Goal: Use online tool/utility: Utilize a website feature to perform a specific function

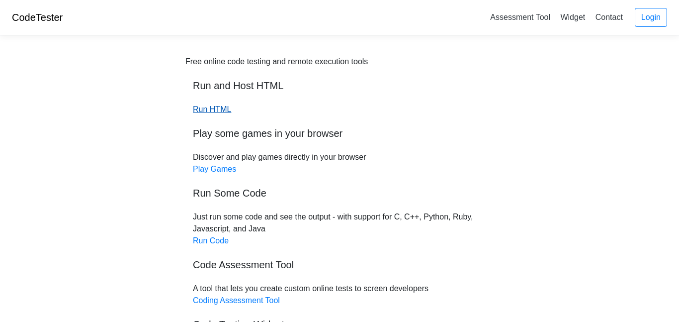
click at [206, 107] on link "Run HTML" at bounding box center [212, 109] width 38 height 8
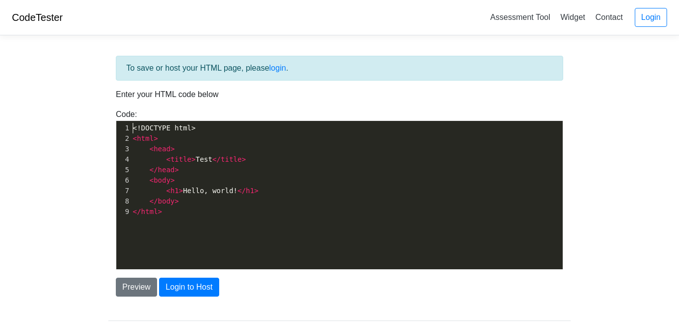
scroll to position [3, 0]
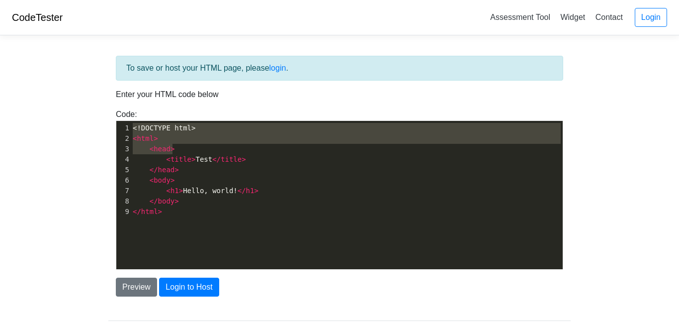
type textarea "<!DOCTYPE html> <html> <head> <title>Test</title> </head> <body> <h1>Hello, wor…"
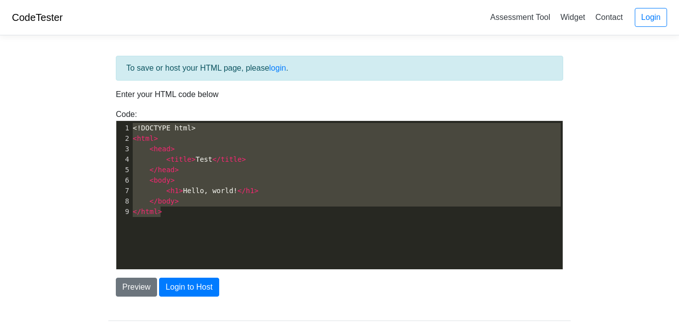
drag, startPoint x: 134, startPoint y: 128, endPoint x: 294, endPoint y: 223, distance: 186.3
click at [294, 223] on div "x 1 <!DOCTYPE html> 2 < html > 3 < head > 4 < title > Test </ title > 5 </ head…" at bounding box center [346, 202] width 461 height 163
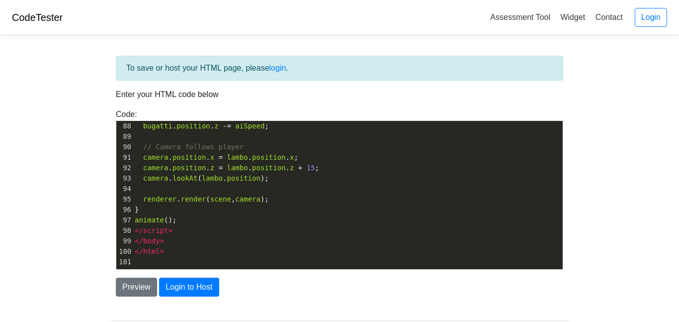
scroll to position [60, 0]
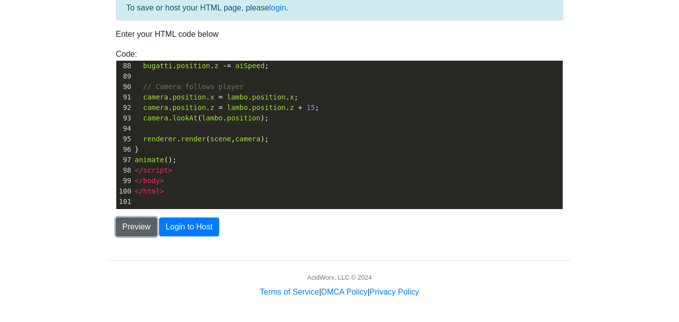
click at [132, 227] on button "Preview" at bounding box center [136, 226] width 41 height 19
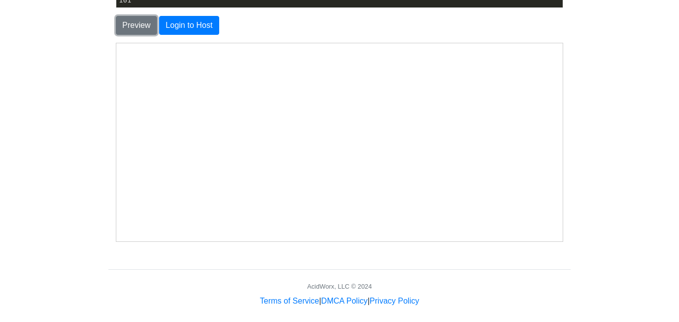
scroll to position [247, 0]
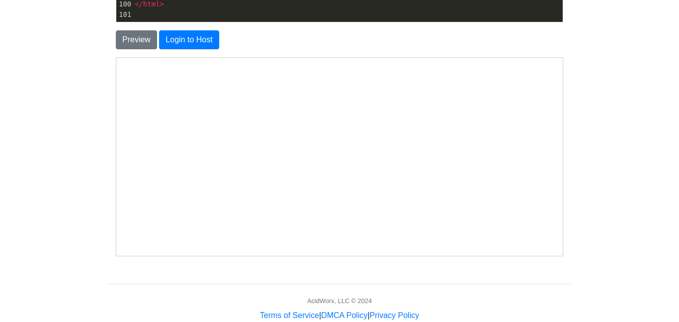
click at [287, 57] on html "Use W/A/S/D to drive. Boost on yellow zones!" at bounding box center [339, 57] width 446 height 0
click at [189, 39] on button "Login to Host" at bounding box center [189, 39] width 60 height 19
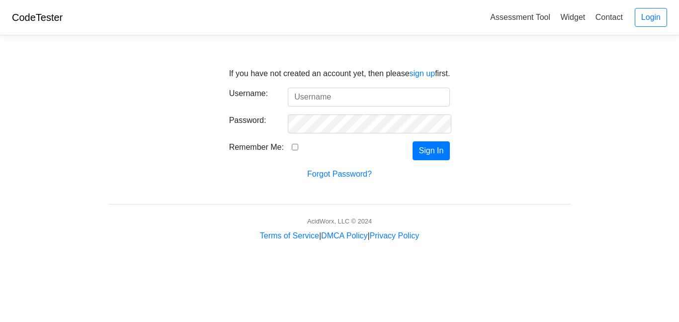
click at [34, 18] on link "CodeTester" at bounding box center [37, 17] width 51 height 11
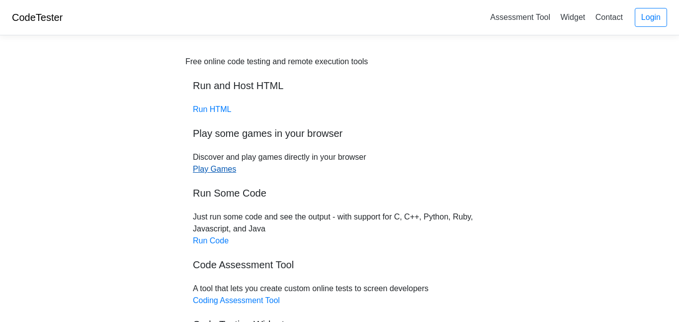
click at [205, 168] on link "Play Games" at bounding box center [214, 169] width 43 height 8
